Goal: Find specific page/section: Find specific page/section

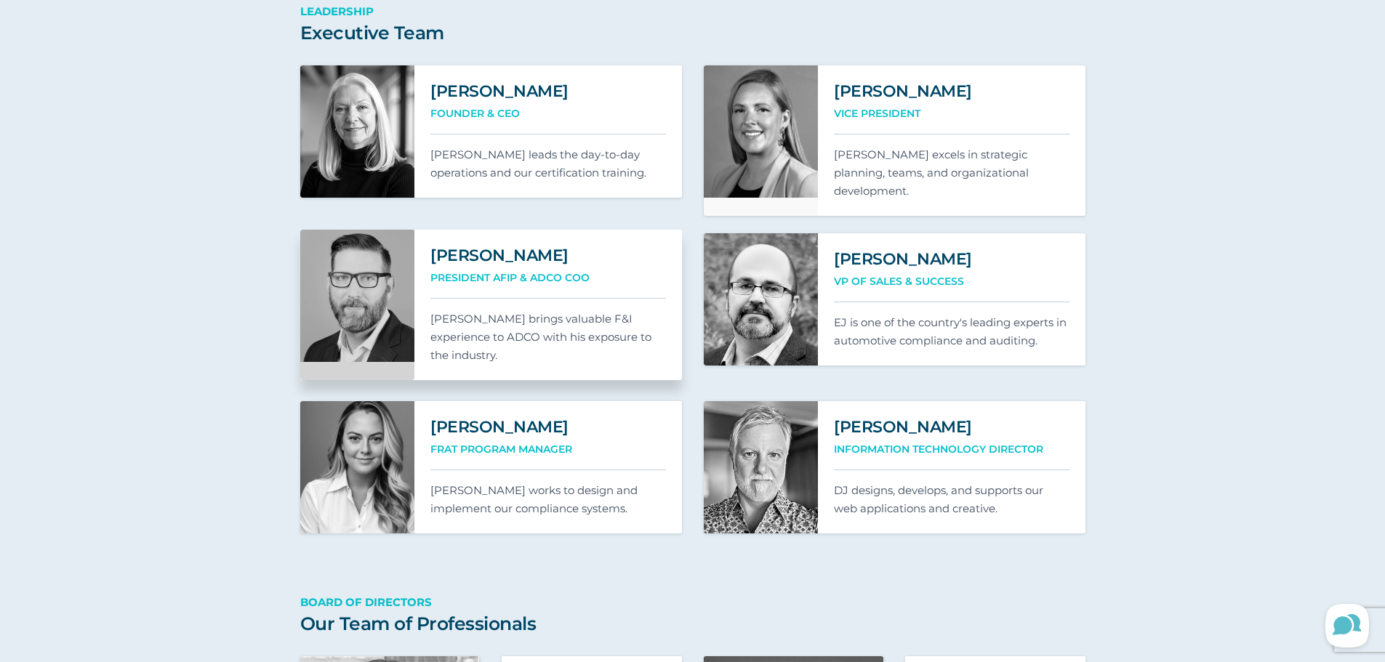
scroll to position [945, 0]
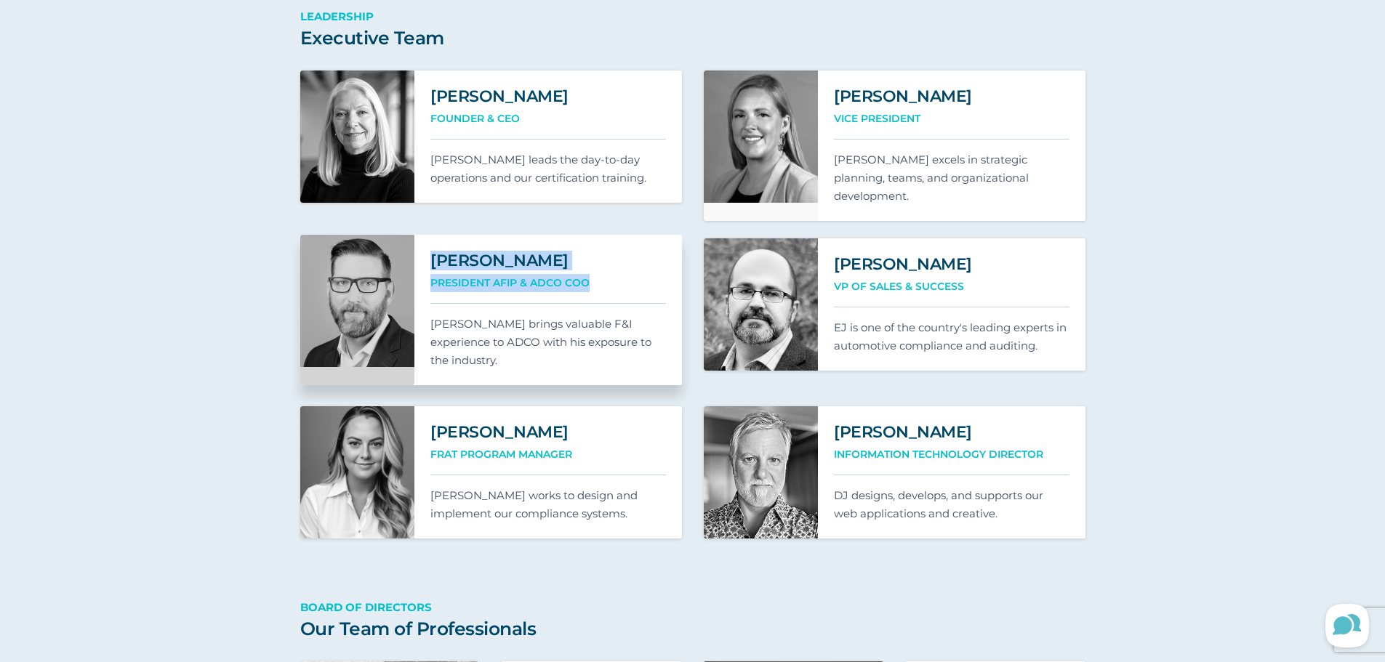
drag, startPoint x: 431, startPoint y: 257, endPoint x: 595, endPoint y: 289, distance: 167.4
click at [595, 289] on div "Shannon Robertson President AFIP & ADCO COO Shannon brings valuable F&I experie…" at bounding box center [547, 310] width 267 height 150
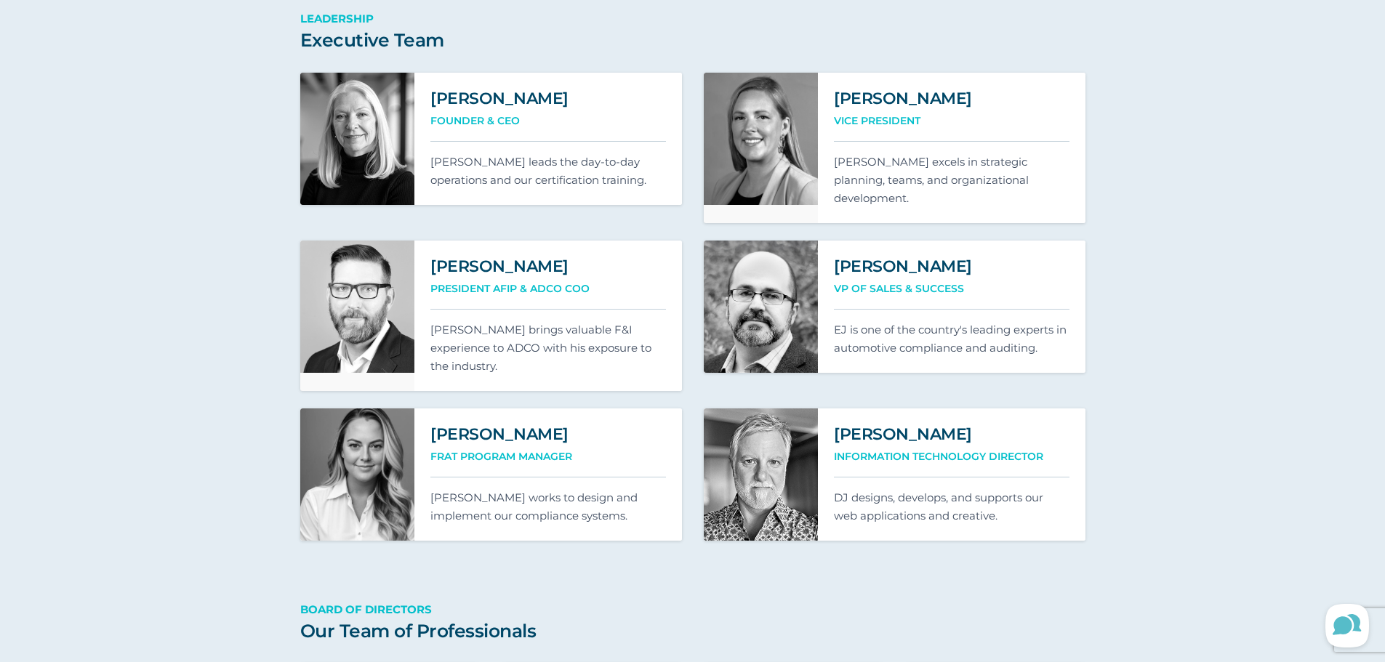
scroll to position [945, 0]
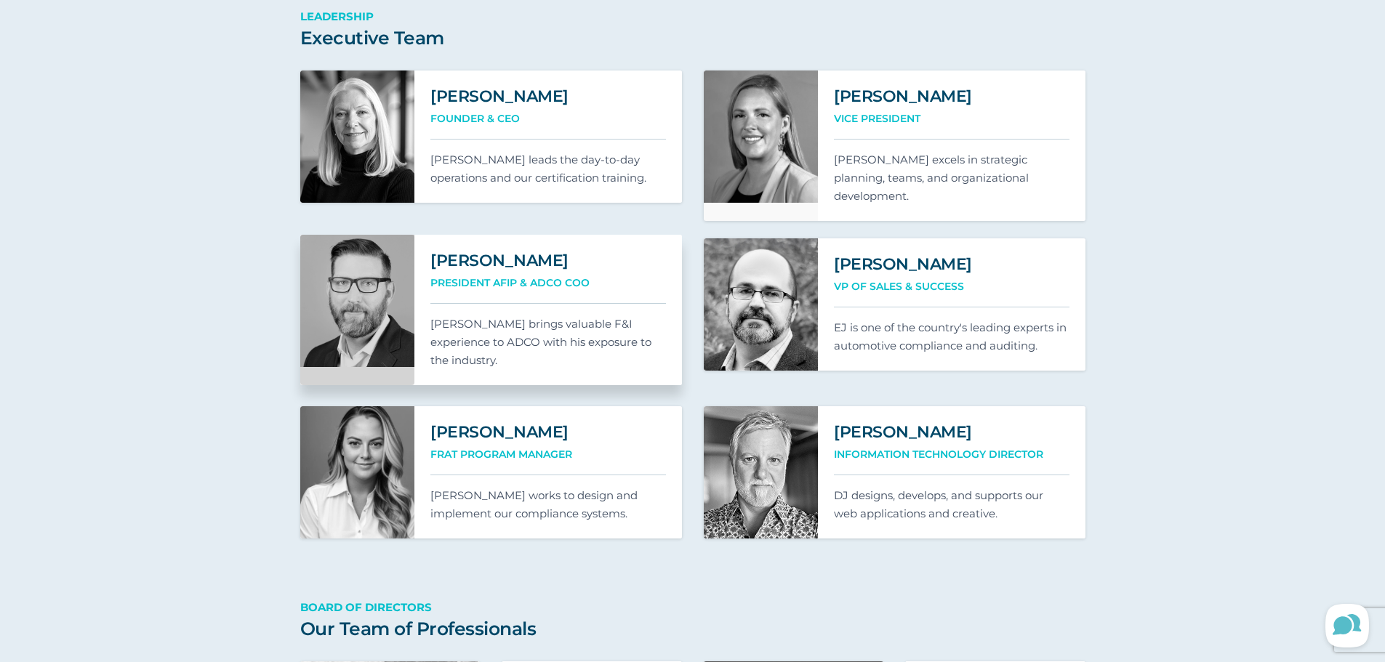
click at [490, 289] on div "President AFIP & ADCO COO" at bounding box center [547, 289] width 235 height 30
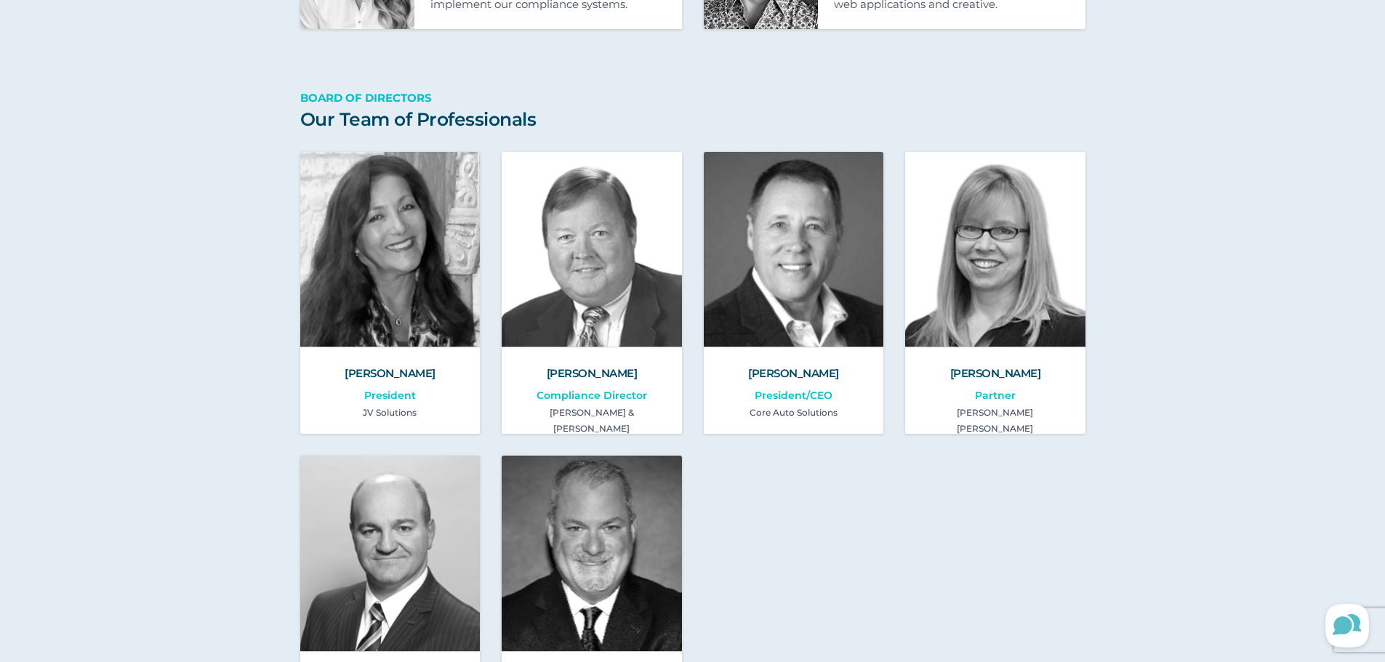
scroll to position [1454, 0]
